Goal: Information Seeking & Learning: Compare options

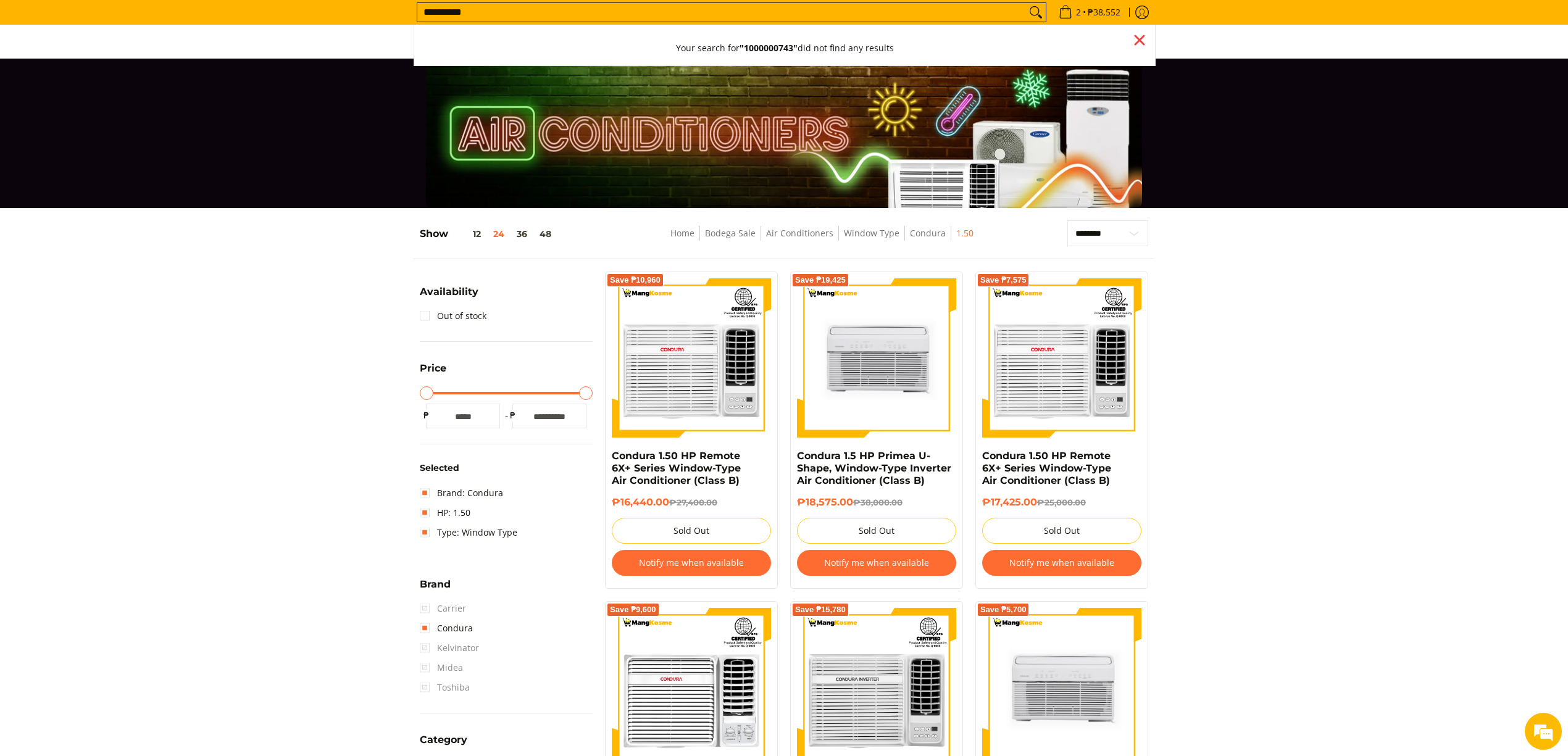
click at [1143, 40] on div "Close pop up" at bounding box center [1140, 40] width 19 height 19
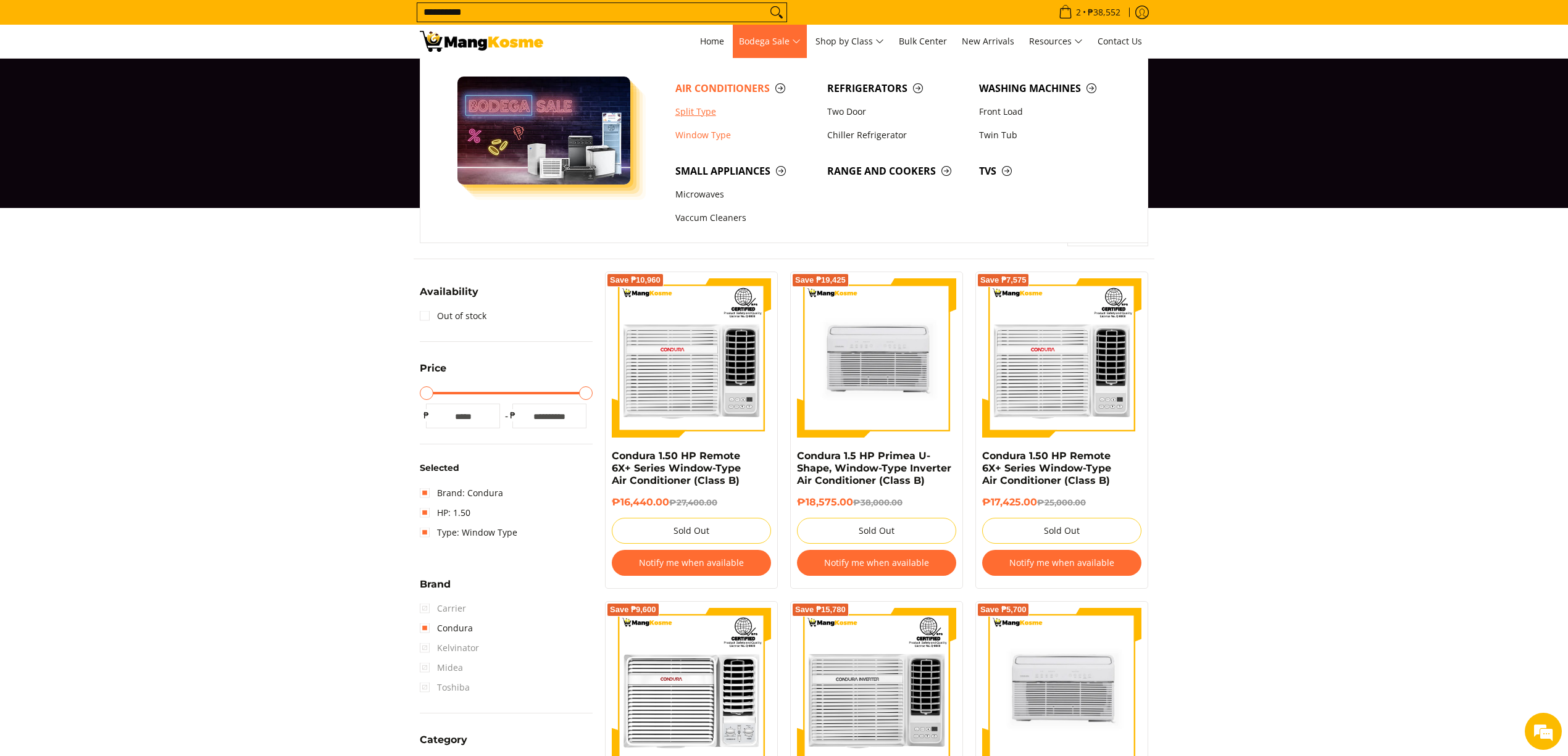
click at [704, 107] on link "Split Type" at bounding box center [744, 111] width 152 height 23
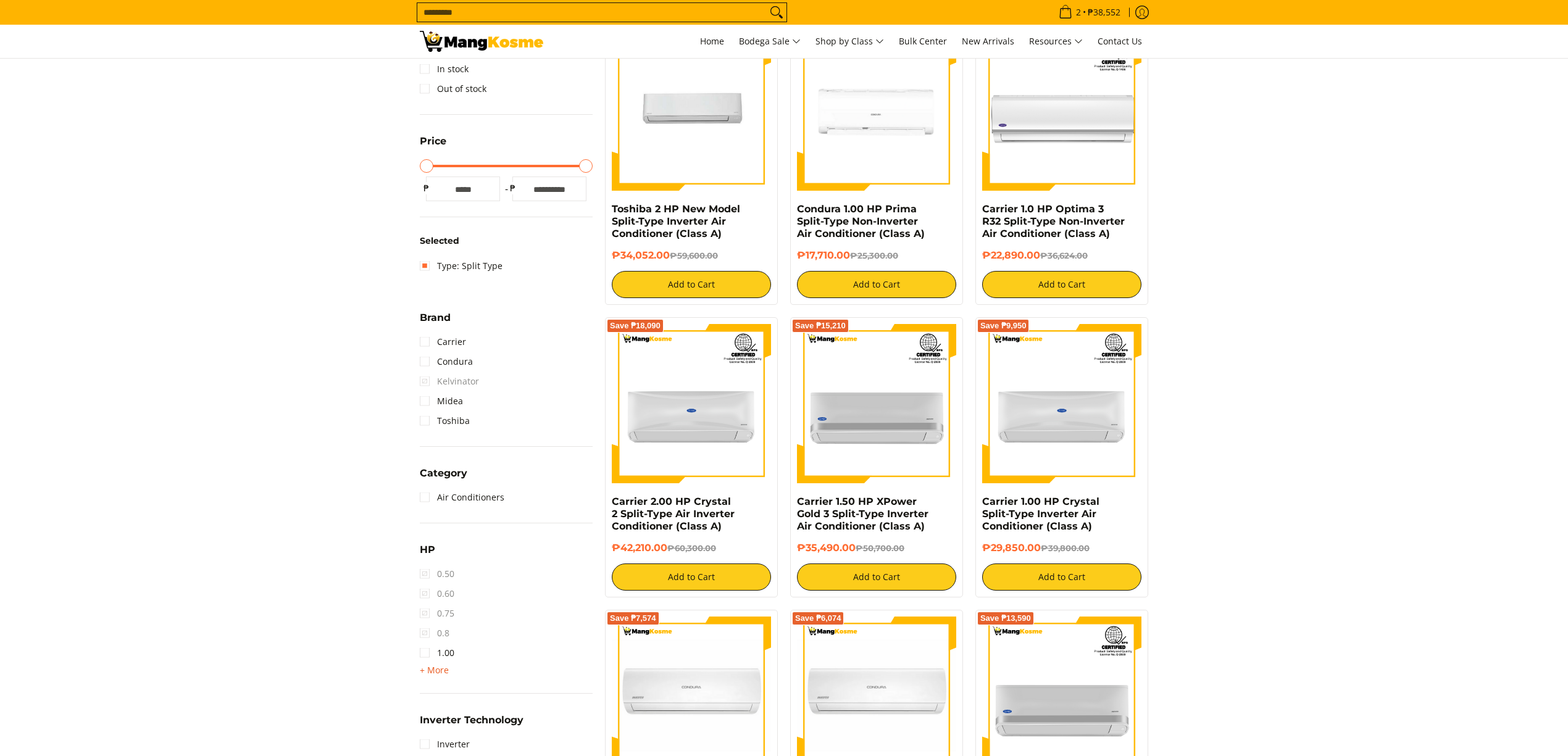
click at [437, 668] on span "+ More" at bounding box center [434, 670] width 29 height 10
click at [448, 689] on link "2.00" at bounding box center [437, 693] width 35 height 20
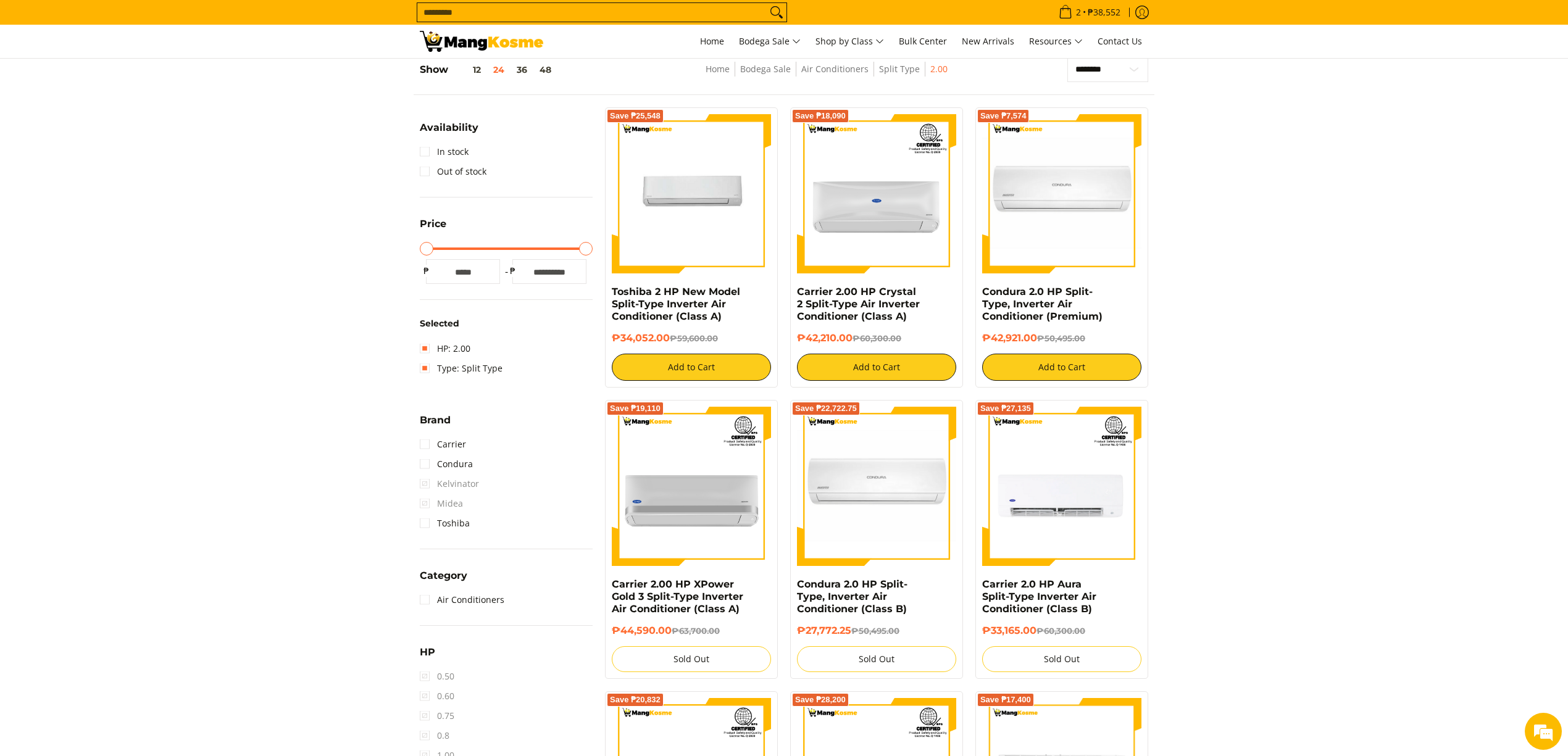
scroll to position [161, 0]
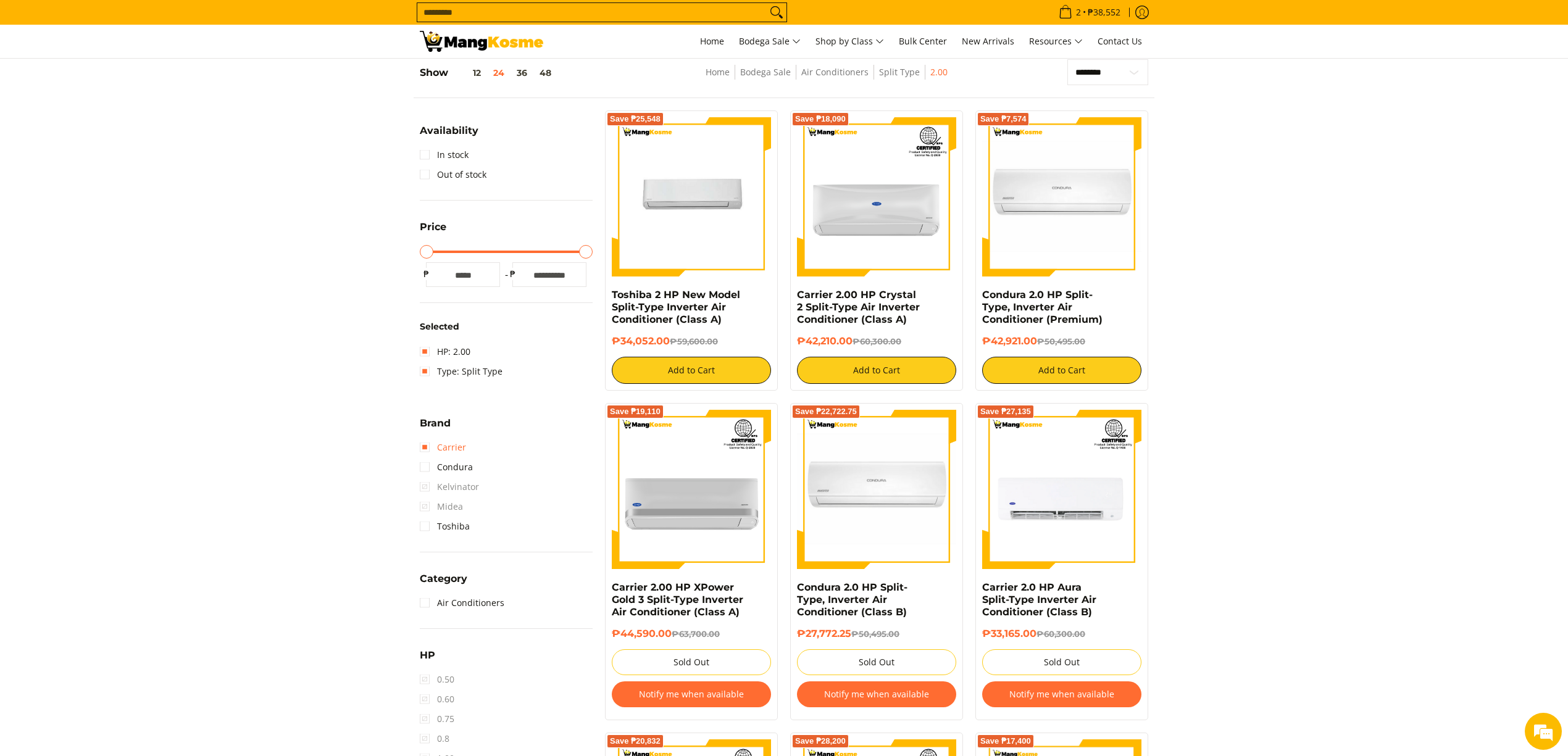
click at [438, 448] on link "Carrier" at bounding box center [443, 448] width 46 height 20
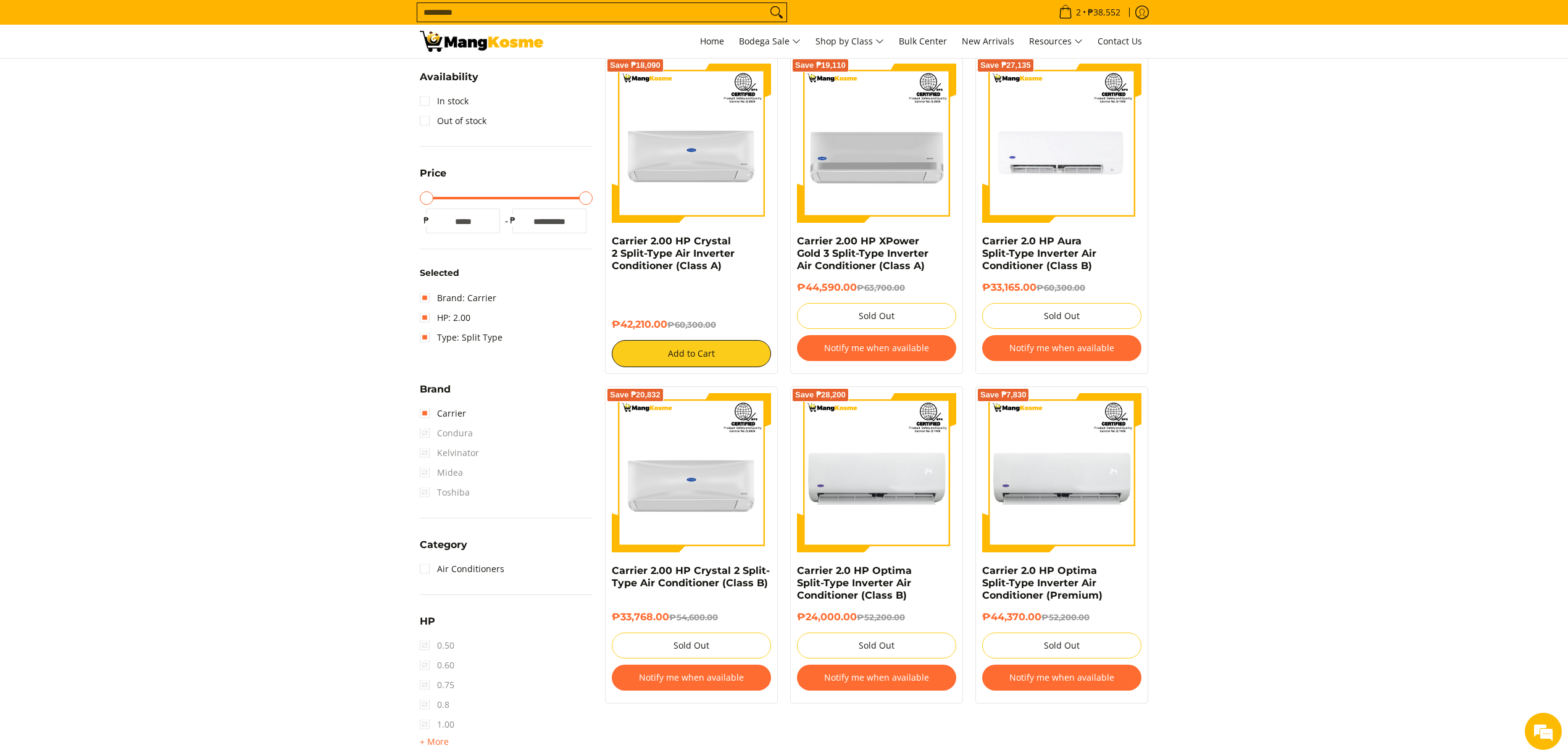
scroll to position [326, 0]
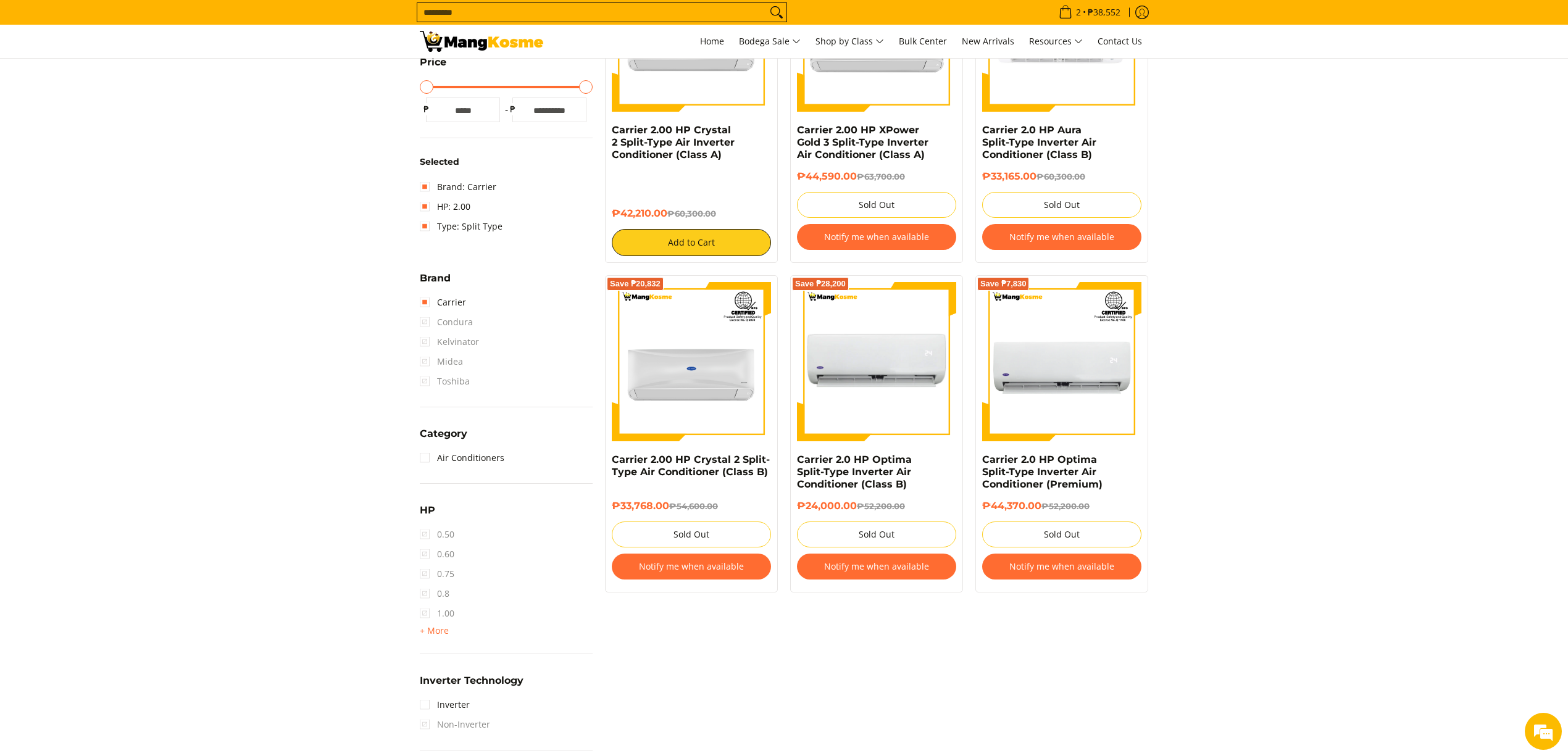
click at [840, 376] on img at bounding box center [876, 362] width 159 height 159
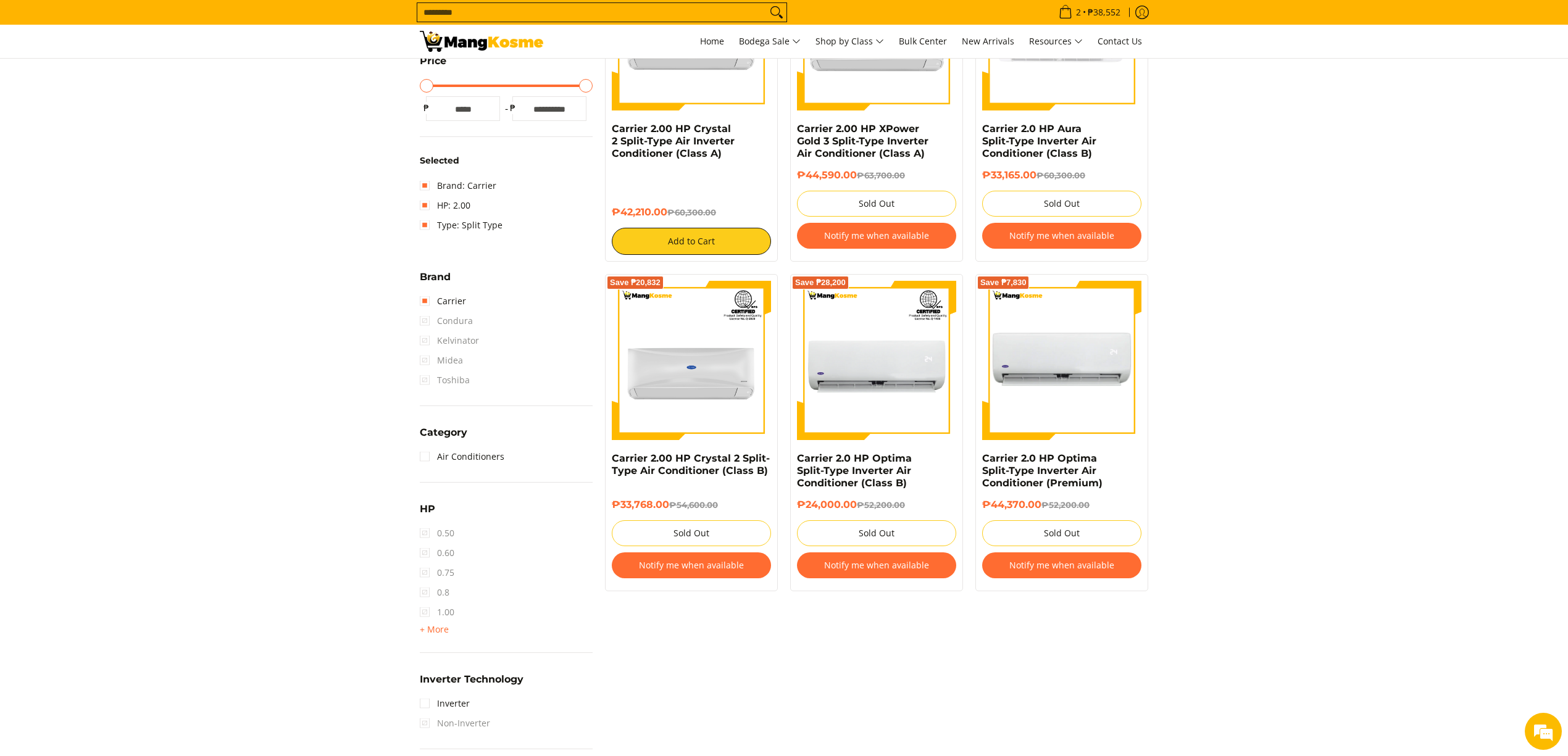
click at [1079, 362] on img at bounding box center [1062, 360] width 159 height 159
